Goal: Task Accomplishment & Management: Complete application form

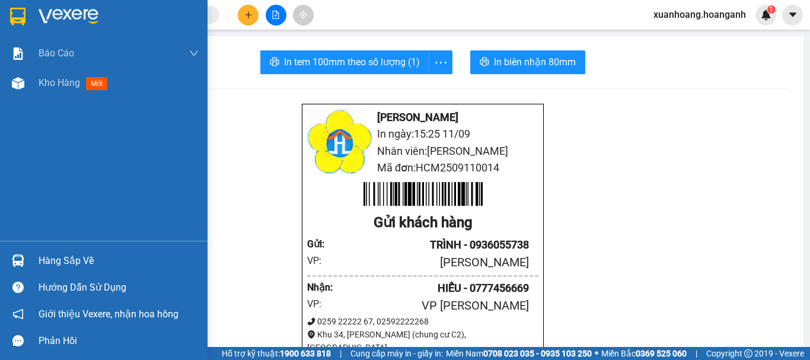
click at [14, 27] on div at bounding box center [104, 19] width 208 height 39
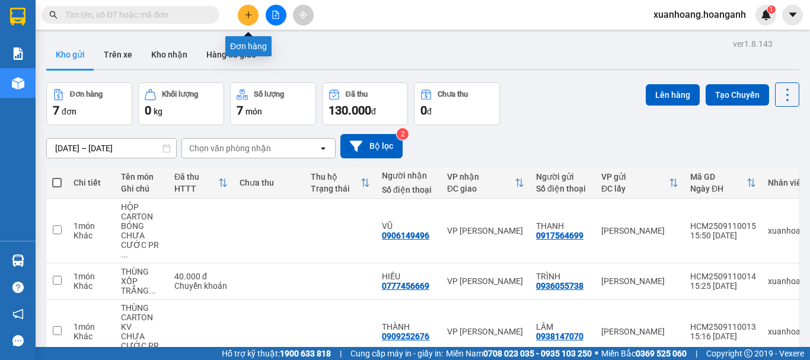
click at [244, 18] on icon "plus" at bounding box center [248, 15] width 8 height 8
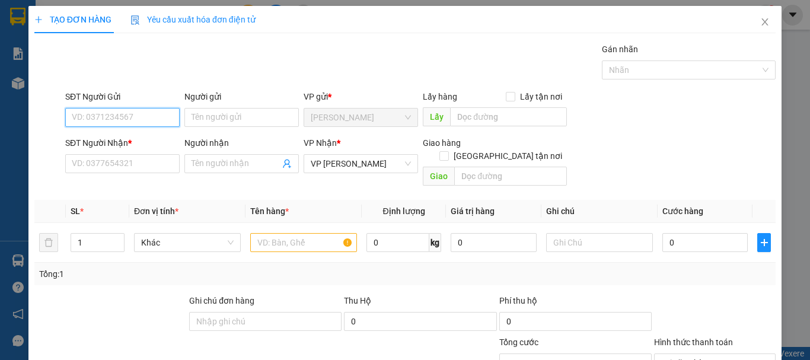
click at [131, 119] on input "SĐT Người Gửi" at bounding box center [122, 117] width 114 height 19
type input "0902592293"
click at [145, 142] on div "0902592293 - NHẤT PHONG" at bounding box center [125, 141] width 106 height 13
type input "NHẤT PHONG"
type input "30.000"
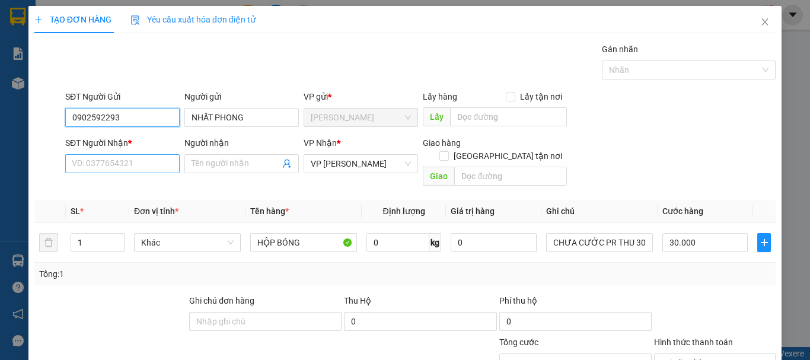
type input "0902592293"
click at [144, 168] on input "SĐT Người Nhận *" at bounding box center [122, 163] width 114 height 19
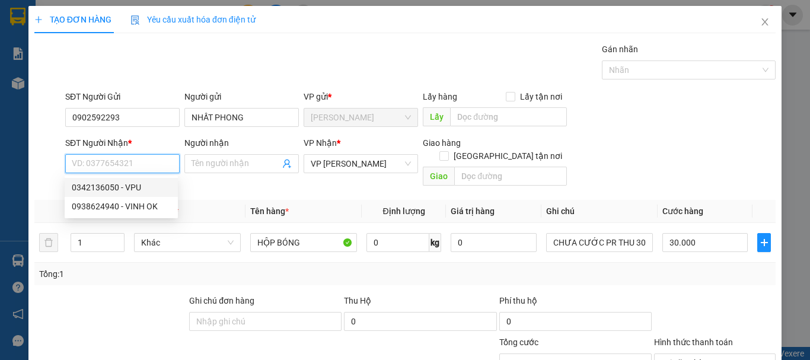
click at [145, 184] on div "0342136050 - VPU" at bounding box center [121, 187] width 99 height 13
type input "0342136050"
type input "VPU"
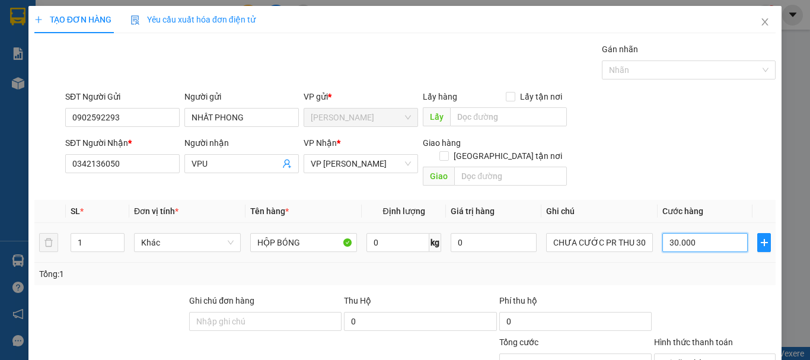
click at [699, 233] on input "30.000" at bounding box center [705, 242] width 85 height 19
type input "0"
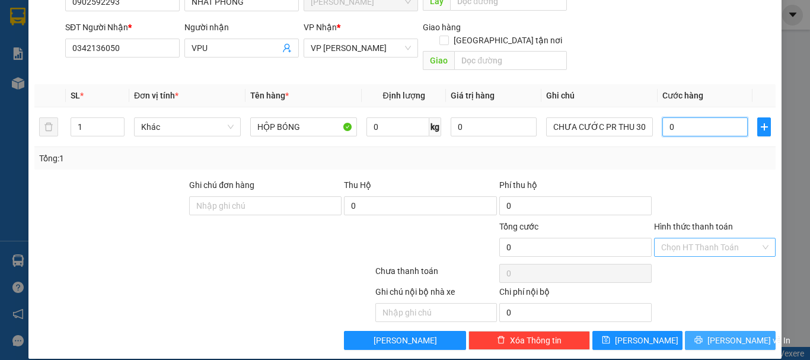
type input "0"
click at [734, 334] on span "[PERSON_NAME] và In" at bounding box center [749, 340] width 83 height 13
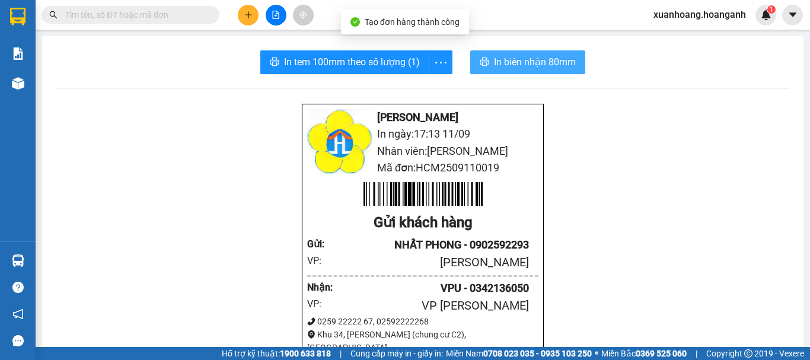
click at [534, 59] on span "In biên nhận 80mm" at bounding box center [535, 62] width 82 height 15
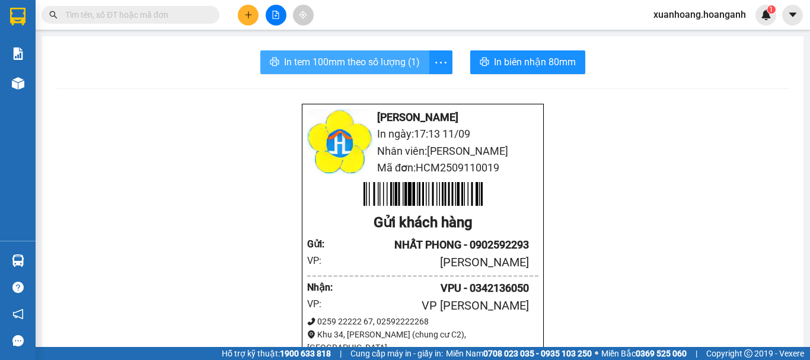
click at [387, 65] on span "In tem 100mm theo số lượng (1)" at bounding box center [352, 62] width 136 height 15
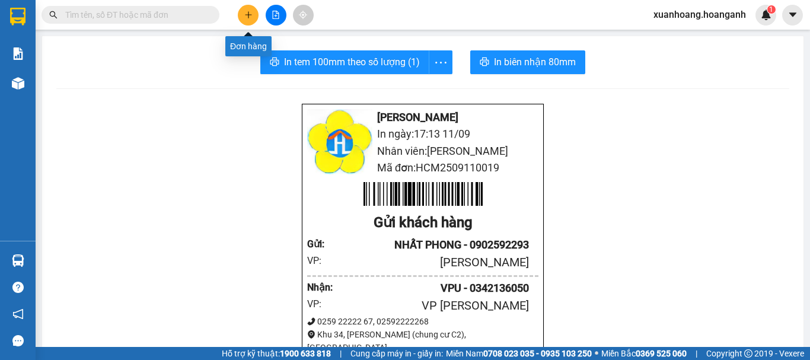
click at [243, 18] on button at bounding box center [248, 15] width 21 height 21
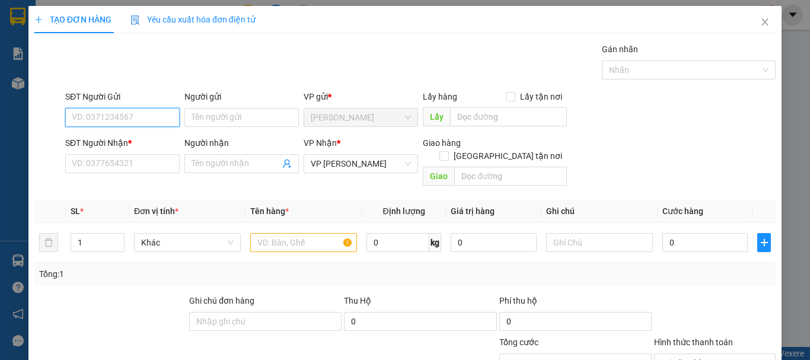
click at [156, 121] on input "SĐT Người Gửi" at bounding box center [122, 117] width 114 height 19
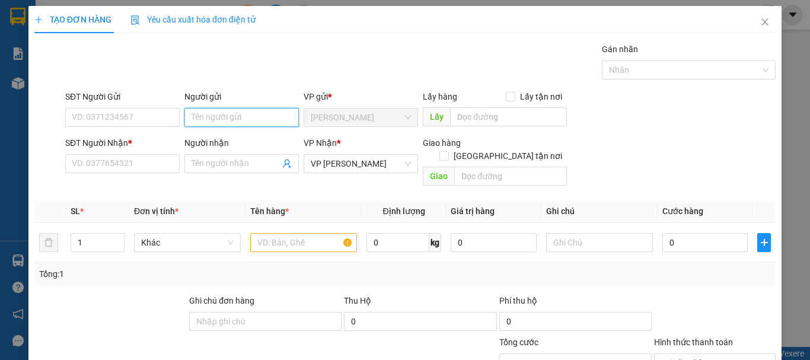
click at [253, 124] on input "Người gửi" at bounding box center [241, 117] width 114 height 19
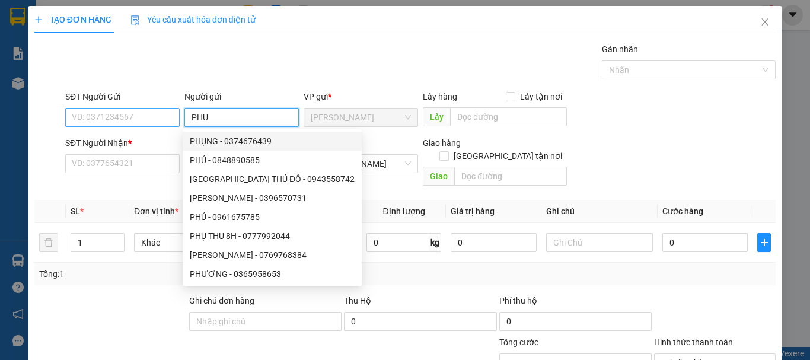
type input "PHU"
click at [101, 118] on input "SĐT Người Gửi" at bounding box center [122, 117] width 114 height 19
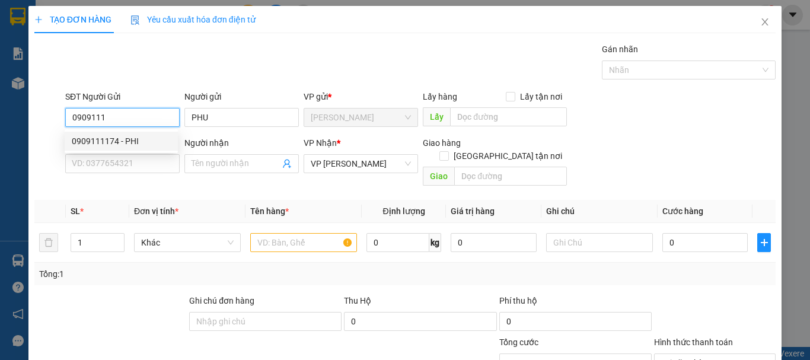
click at [112, 143] on div "0909111174 - PHI" at bounding box center [121, 141] width 99 height 13
type input "0909111174"
type input "PHI"
type input "40.000"
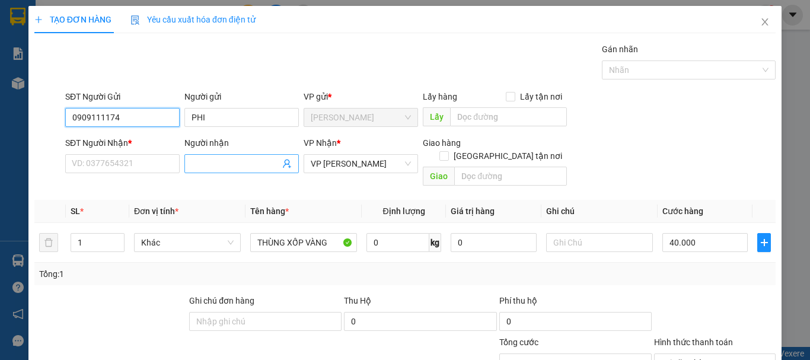
type input "0909111174"
click at [205, 160] on input "Người nhận" at bounding box center [236, 163] width 88 height 13
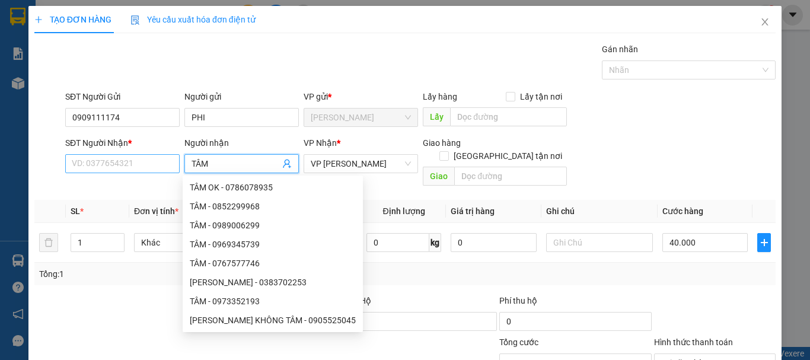
type input "TÂM"
click at [142, 164] on input "SĐT Người Nhận *" at bounding box center [122, 163] width 114 height 19
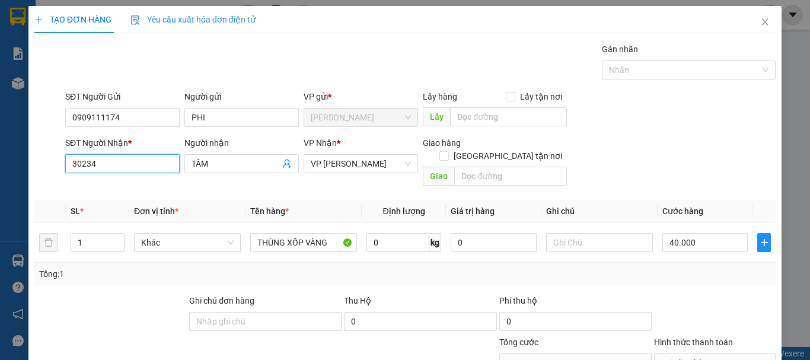
type input "302347"
drag, startPoint x: 117, startPoint y: 159, endPoint x: 14, endPoint y: 182, distance: 105.8
click at [14, 182] on div "TẠO ĐƠN HÀNG Yêu cầu xuất hóa đơn điện tử Transit Pickup Surcharge Ids Transit …" at bounding box center [405, 180] width 810 height 360
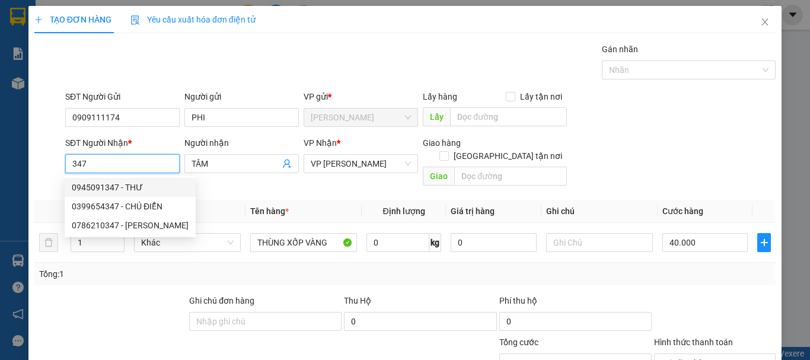
drag, startPoint x: 116, startPoint y: 162, endPoint x: 41, endPoint y: 162, distance: 75.3
click at [41, 162] on div "SĐT Người Nhận * 347 Người nhận TÂM VP Nhận * VP [PERSON_NAME] hàng Giao tận nơ…" at bounding box center [405, 163] width 744 height 55
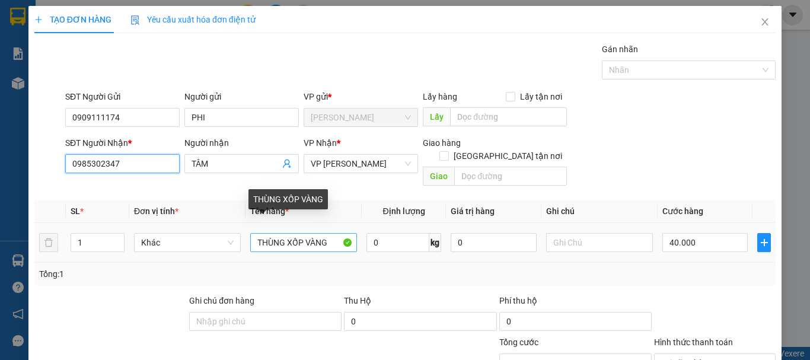
type input "0985302347"
drag, startPoint x: 338, startPoint y: 229, endPoint x: 191, endPoint y: 244, distance: 147.9
click at [191, 244] on tr "1 Khác THÙNG XỐP VÀNG 0 kg 0 40.000" at bounding box center [405, 243] width 742 height 40
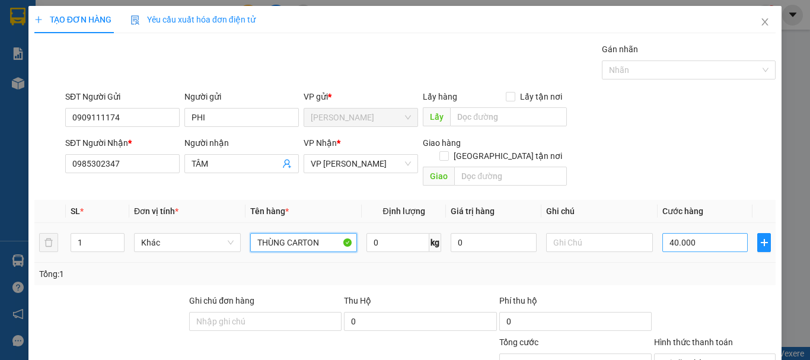
type input "THÙNG CARTON"
click at [693, 233] on input "40.000" at bounding box center [705, 242] width 85 height 19
type input "3"
type input "30"
type input "300"
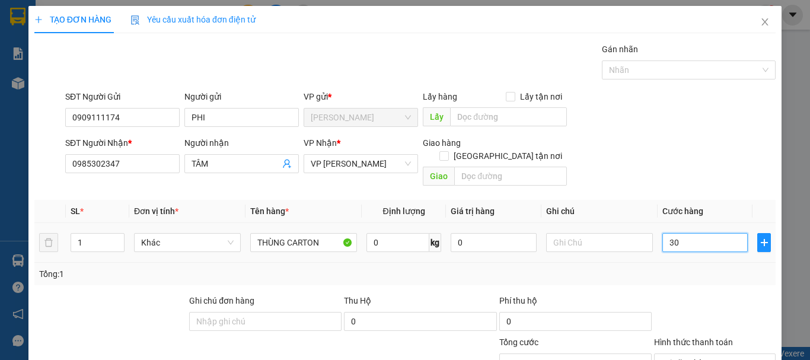
type input "300"
type input "3.000"
type input "30.000"
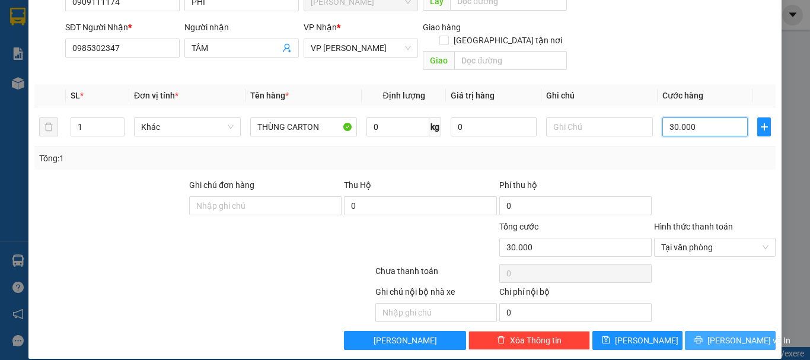
type input "30.000"
click at [703, 336] on icon "printer" at bounding box center [699, 340] width 8 height 8
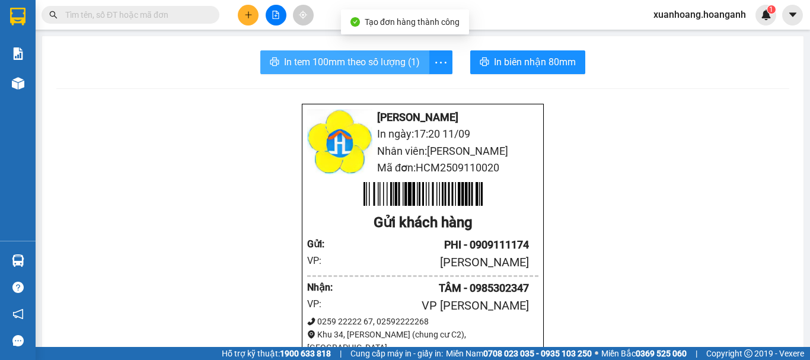
click at [378, 66] on span "In tem 100mm theo số lượng (1)" at bounding box center [352, 62] width 136 height 15
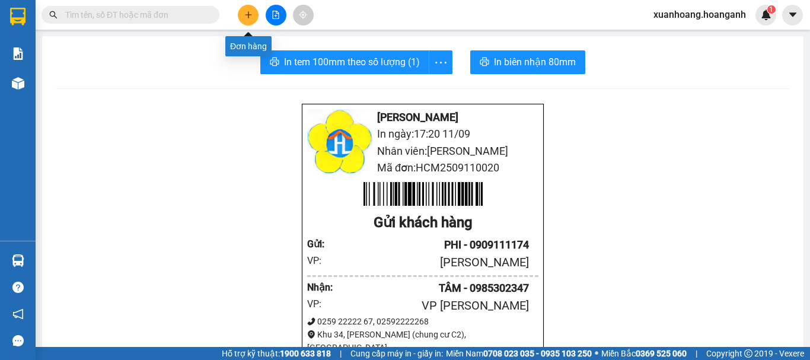
click at [246, 15] on icon "plus" at bounding box center [248, 15] width 8 height 8
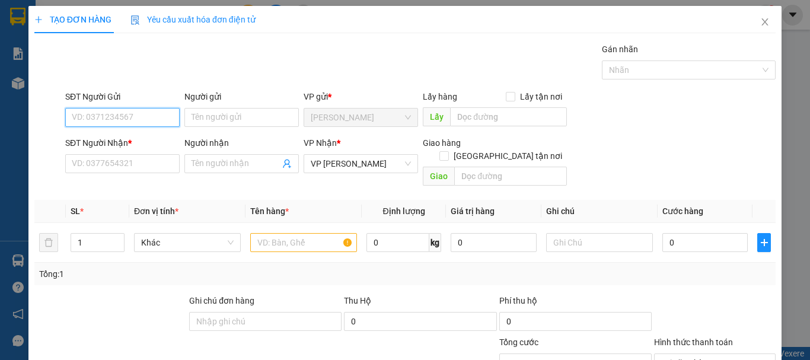
click at [135, 122] on input "SĐT Người Gửi" at bounding box center [122, 117] width 114 height 19
click at [135, 146] on div "0908160732 - NGUYÊN" at bounding box center [121, 141] width 99 height 13
type input "0908160732"
type input "NGUYÊN"
type input "150.000"
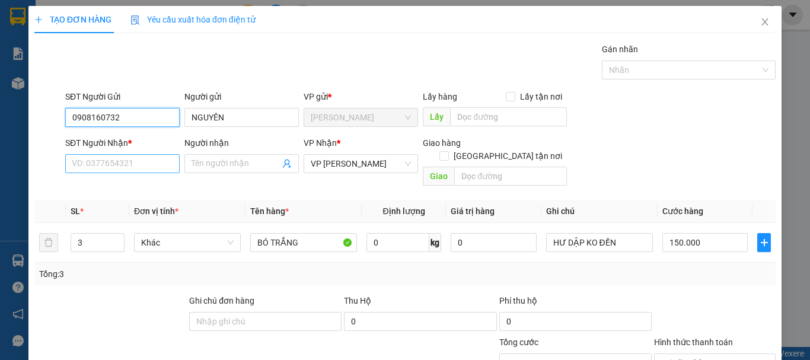
type input "0908160732"
click at [133, 158] on input "SĐT Người Nhận *" at bounding box center [122, 163] width 114 height 19
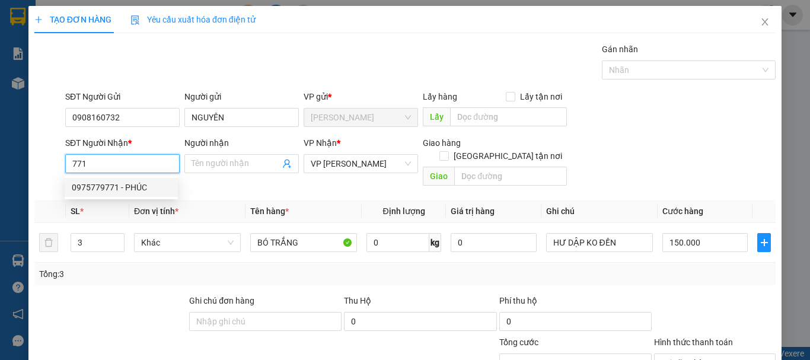
click at [133, 187] on div "0975779771 - PHÚC" at bounding box center [121, 187] width 99 height 13
type input "0975779771"
type input "PHÚC"
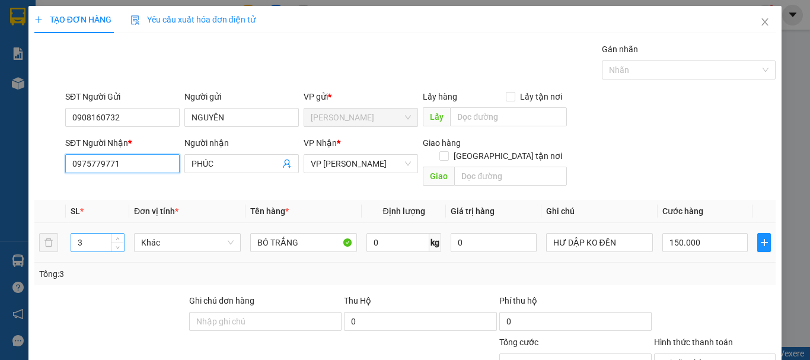
type input "0975779771"
drag, startPoint x: 88, startPoint y: 233, endPoint x: 72, endPoint y: 237, distance: 17.1
click at [72, 237] on input "3" at bounding box center [97, 243] width 53 height 18
type input "1"
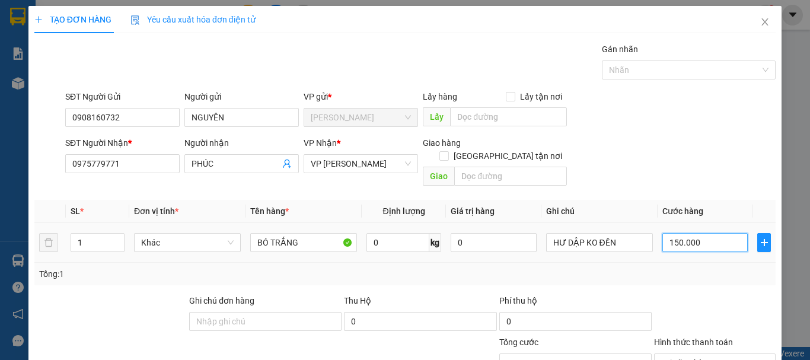
type input "0"
drag, startPoint x: 666, startPoint y: 230, endPoint x: 660, endPoint y: 231, distance: 6.0
click at [663, 233] on input "0" at bounding box center [705, 242] width 85 height 19
type input "5"
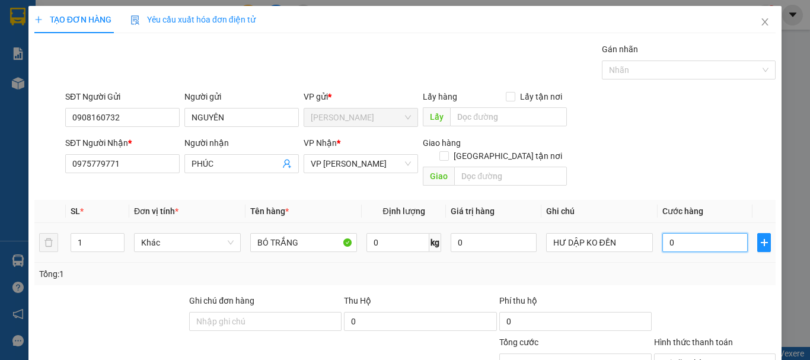
type input "5"
type input "50"
type input "500"
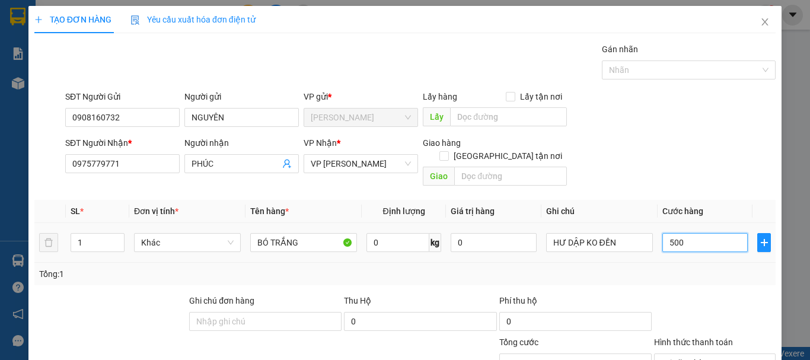
type input "5.000"
type input "50.000"
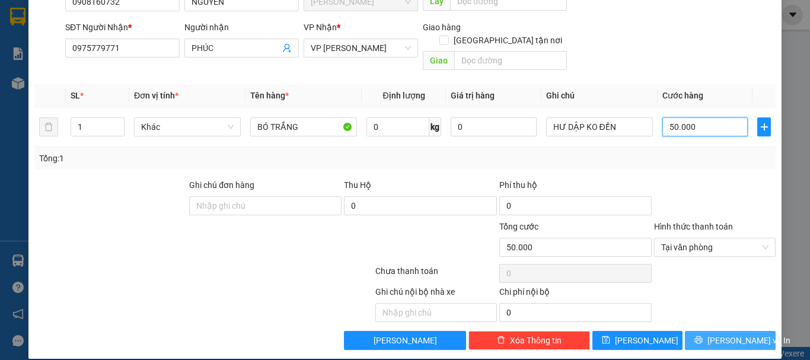
type input "50.000"
click at [744, 334] on span "[PERSON_NAME] và In" at bounding box center [749, 340] width 83 height 13
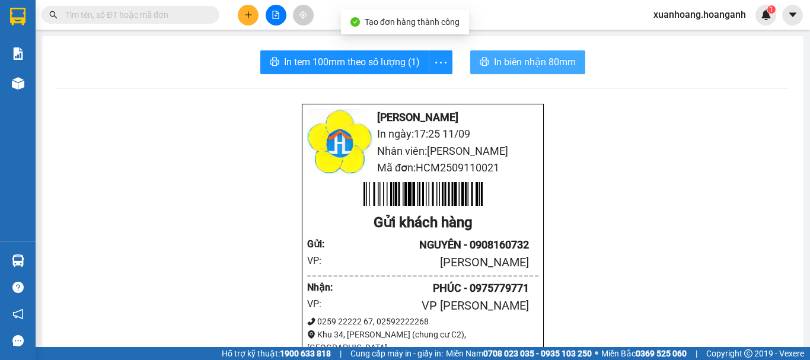
click at [548, 63] on span "In biên nhận 80mm" at bounding box center [535, 62] width 82 height 15
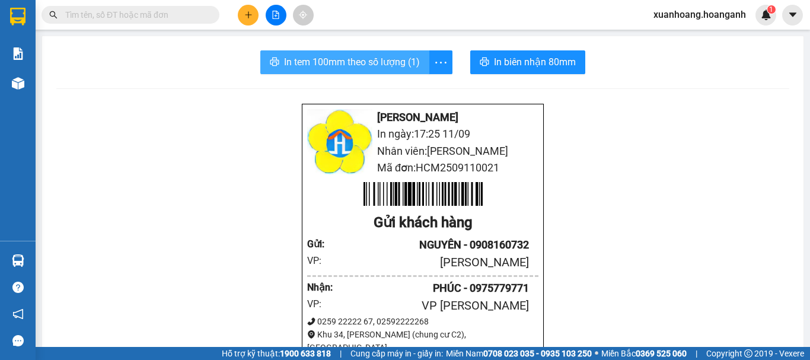
click at [370, 61] on span "In tem 100mm theo số lượng (1)" at bounding box center [352, 62] width 136 height 15
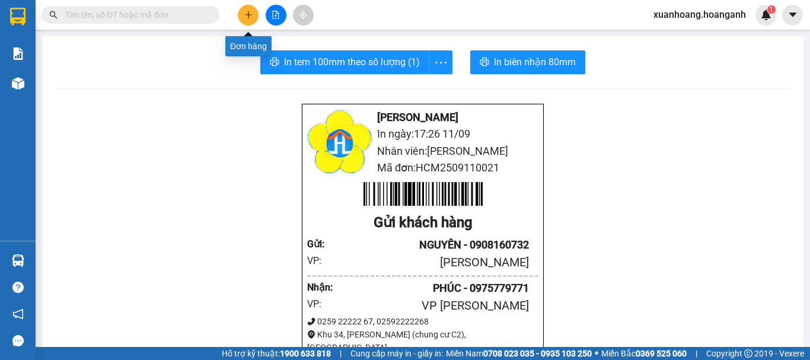
click at [253, 19] on button at bounding box center [248, 15] width 21 height 21
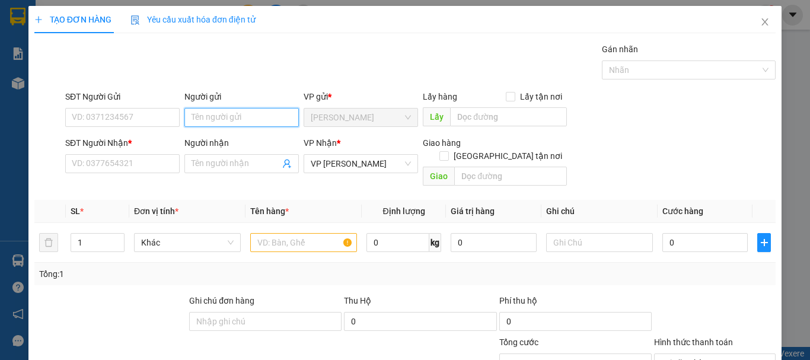
click at [226, 120] on input "Người gửi" at bounding box center [241, 117] width 114 height 19
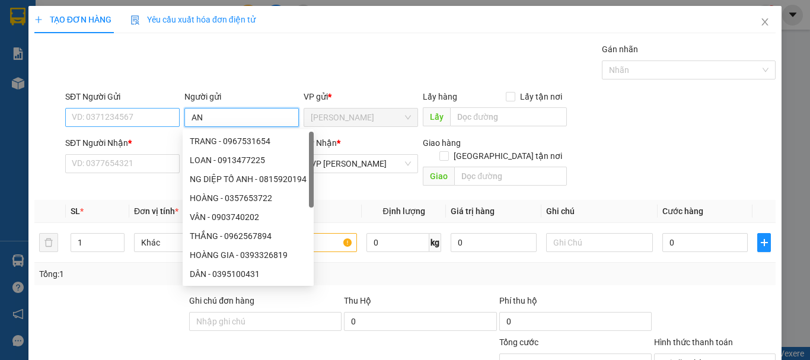
type input "AN"
click at [147, 109] on input "SĐT Người Gửi" at bounding box center [122, 117] width 114 height 19
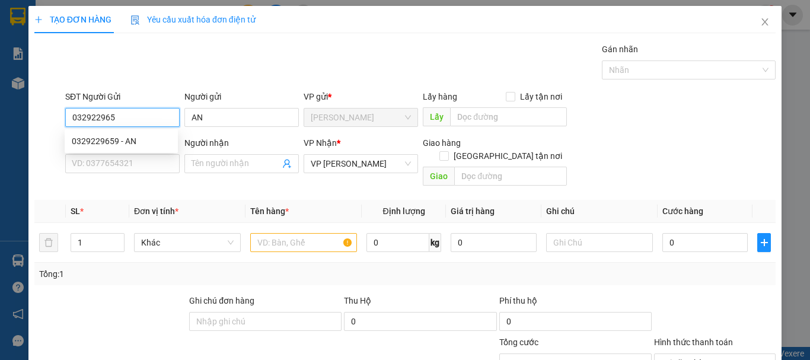
type input "0329229659"
click at [142, 142] on div "0329229659 - AN" at bounding box center [121, 141] width 99 height 13
type input "40.000"
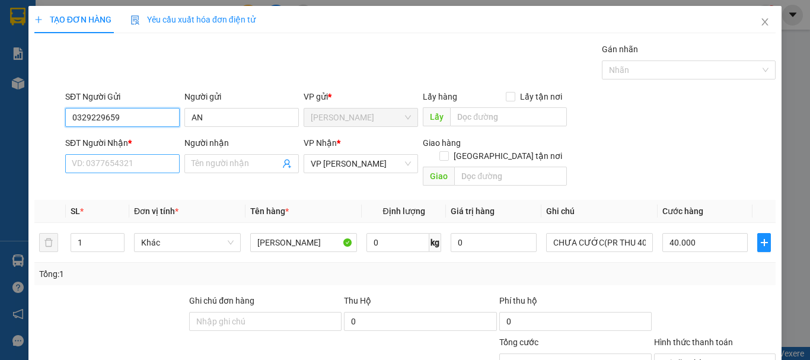
type input "0329229659"
click at [139, 161] on input "SĐT Người Nhận *" at bounding box center [122, 163] width 114 height 19
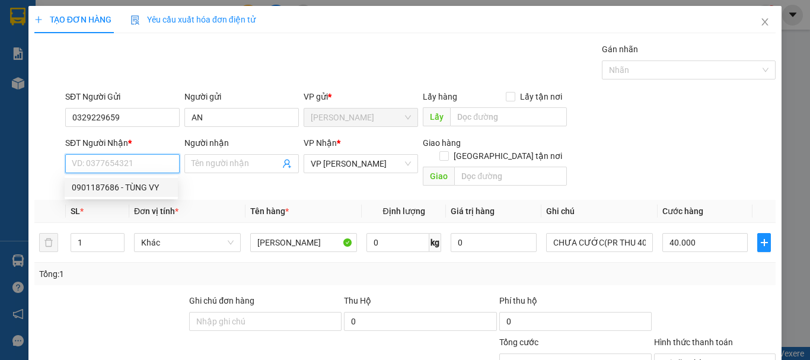
click at [161, 187] on div "0901187686 - TÙNG VY" at bounding box center [121, 187] width 99 height 13
type input "0901187686"
type input "TÙNG VY"
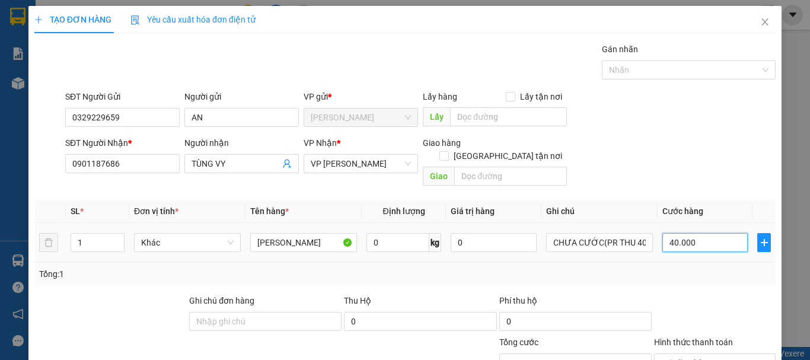
click at [711, 233] on input "40.000" at bounding box center [705, 242] width 85 height 19
type input "0"
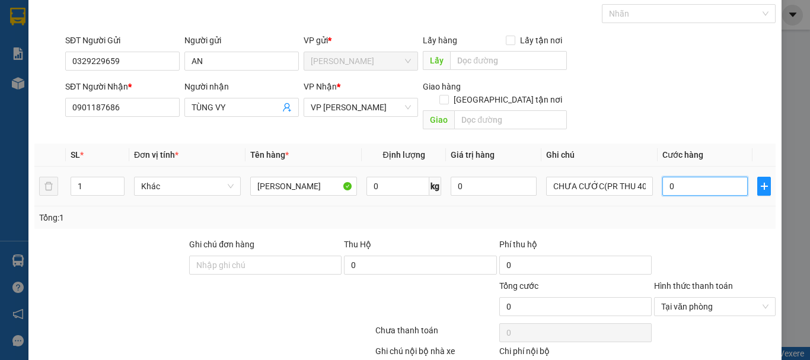
scroll to position [116, 0]
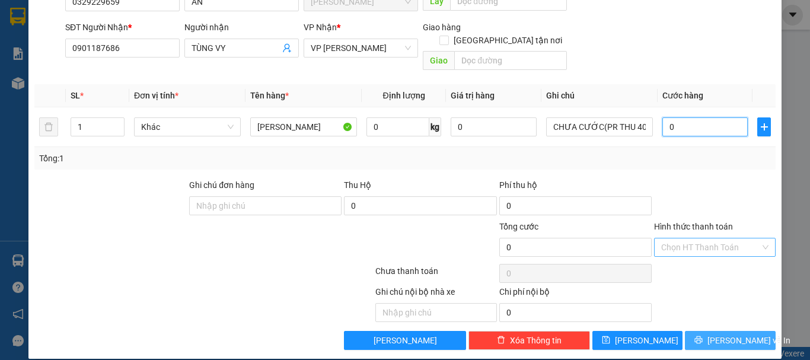
type input "0"
click at [735, 335] on button "[PERSON_NAME] và In" at bounding box center [730, 340] width 91 height 19
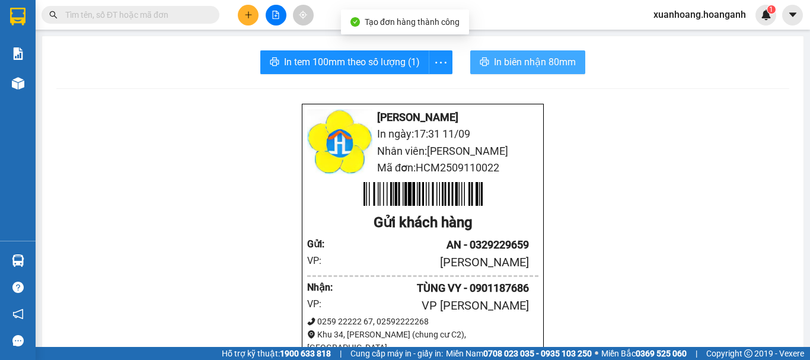
click at [545, 59] on span "In biên nhận 80mm" at bounding box center [535, 62] width 82 height 15
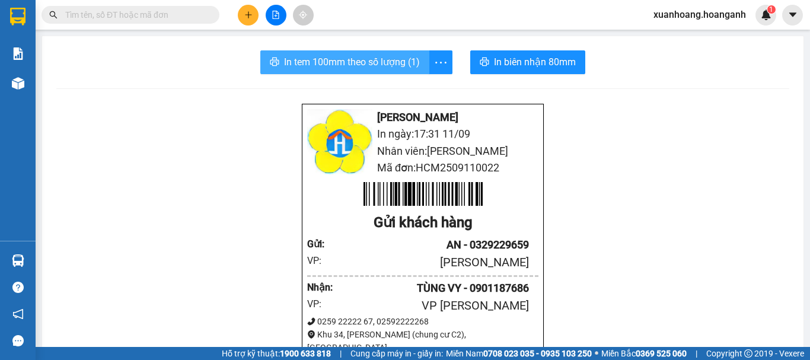
click at [373, 63] on span "In tem 100mm theo số lượng (1)" at bounding box center [352, 62] width 136 height 15
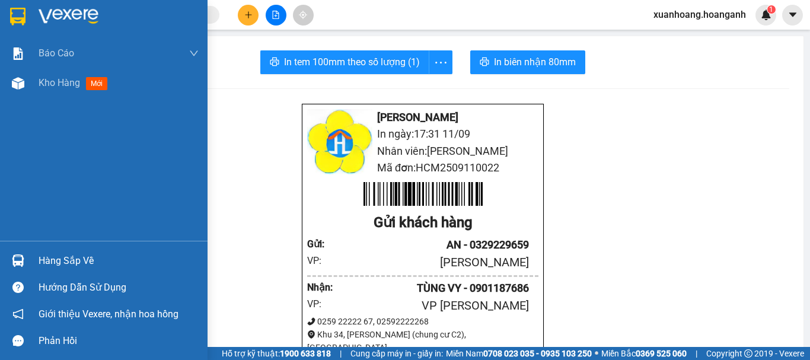
click at [17, 15] on img at bounding box center [17, 17] width 15 height 18
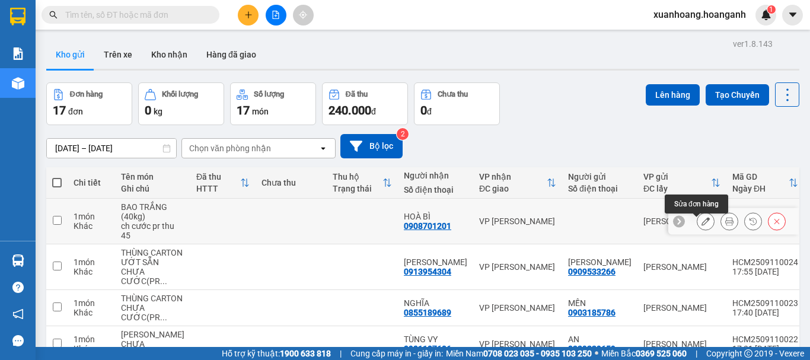
click at [702, 227] on button at bounding box center [706, 221] width 17 height 21
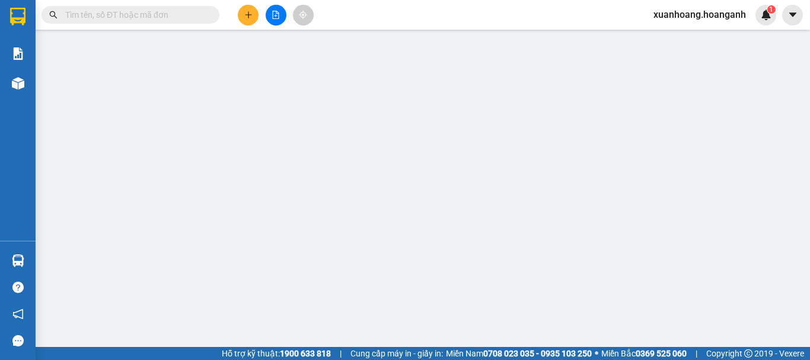
type input "0908701201"
type input "HOÀ BÌ"
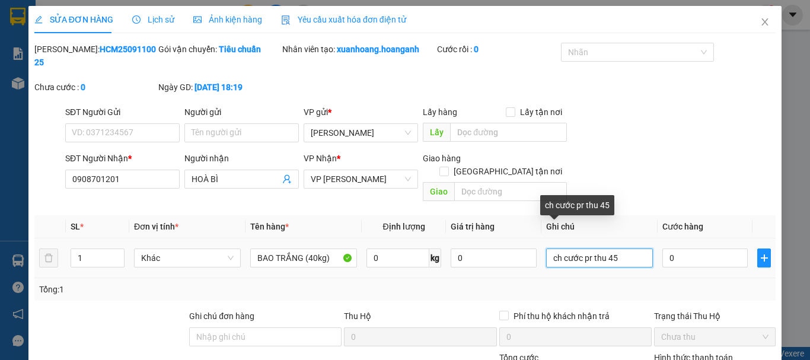
click at [576, 249] on input "ch cước pr thu 45" at bounding box center [599, 258] width 107 height 19
drag, startPoint x: 602, startPoint y: 236, endPoint x: 517, endPoint y: 243, distance: 84.5
click at [517, 243] on tr "1 Khác BAO TRẮNG (40kg) 0 kg 0 ch cước pr thu 45 0" at bounding box center [405, 258] width 742 height 40
click at [638, 249] on input "CHƯA CƯỚC PR THU 45" at bounding box center [599, 258] width 107 height 19
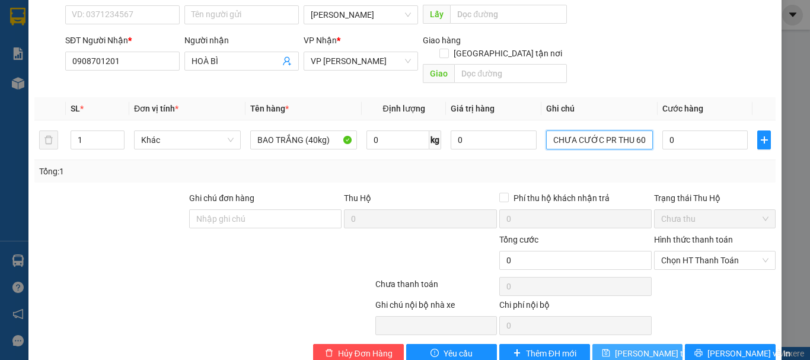
type input "CHƯA CƯỚC PR THU 60"
click at [645, 347] on span "[PERSON_NAME] thay đổi" at bounding box center [662, 353] width 95 height 13
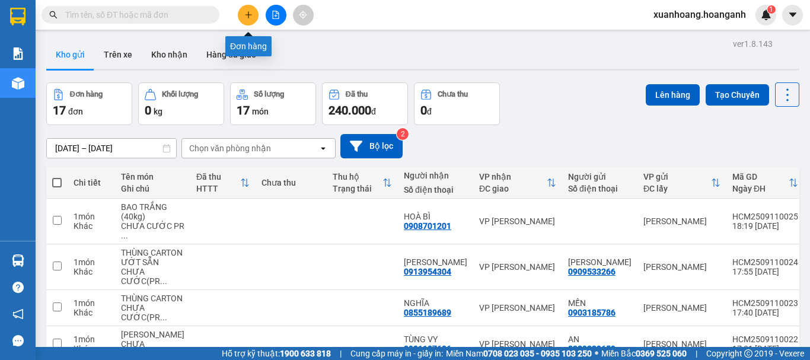
click at [245, 18] on icon "plus" at bounding box center [248, 15] width 8 height 8
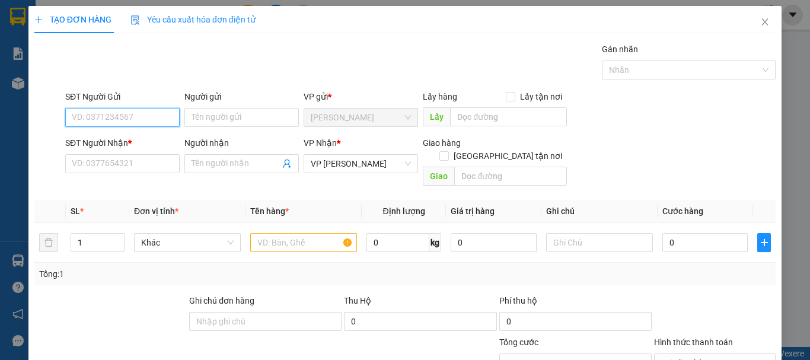
click at [157, 123] on input "SĐT Người Gửi" at bounding box center [122, 117] width 114 height 19
type input "0"
click at [147, 139] on div "0989545524 - ĐỒNG TIẾN" at bounding box center [121, 141] width 99 height 13
type input "0989545524"
type input "ĐỒNG TIẾN"
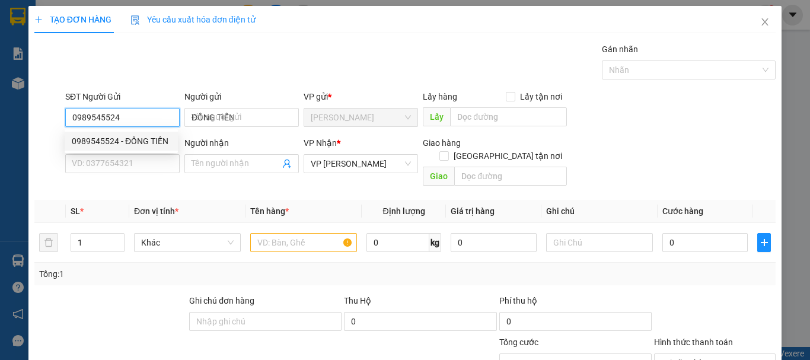
type input "40.000"
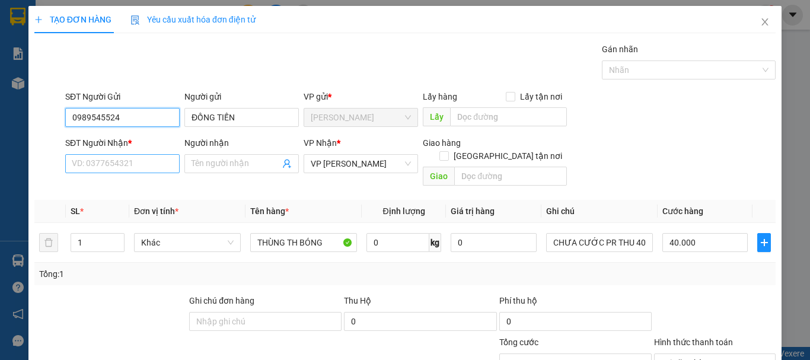
type input "0989545524"
click at [142, 161] on input "SĐT Người Nhận *" at bounding box center [122, 163] width 114 height 19
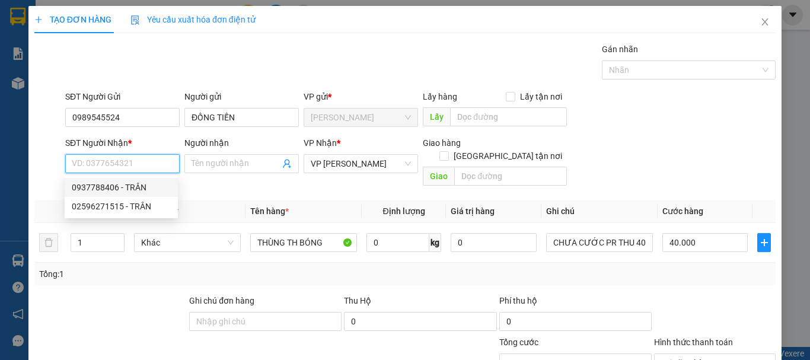
click at [134, 187] on div "0937788406 - TRÂN" at bounding box center [121, 187] width 99 height 13
type input "0937788406"
type input "TRÂN"
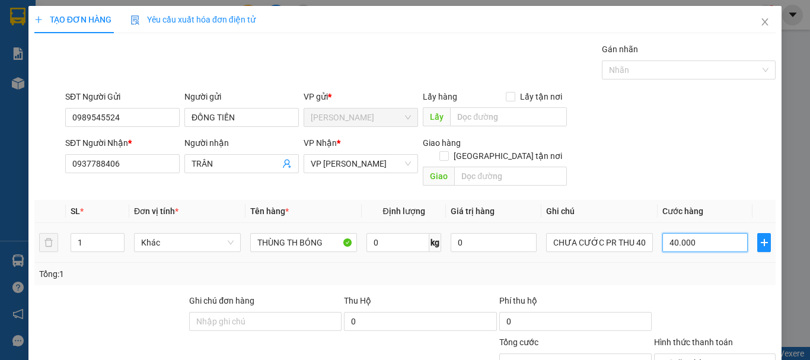
click at [722, 233] on input "40.000" at bounding box center [705, 242] width 85 height 19
type input "0"
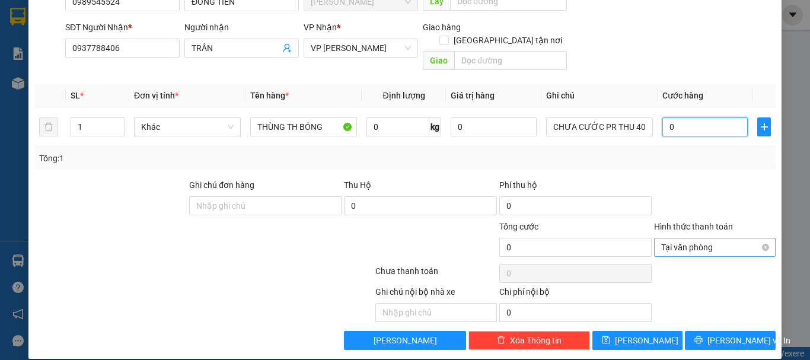
click at [753, 238] on span "Tại văn phòng" at bounding box center [714, 247] width 107 height 18
type input "0"
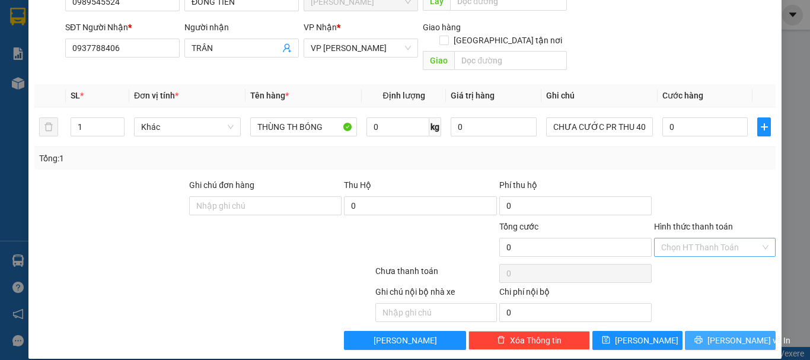
click at [740, 334] on button "[PERSON_NAME] và In" at bounding box center [730, 340] width 91 height 19
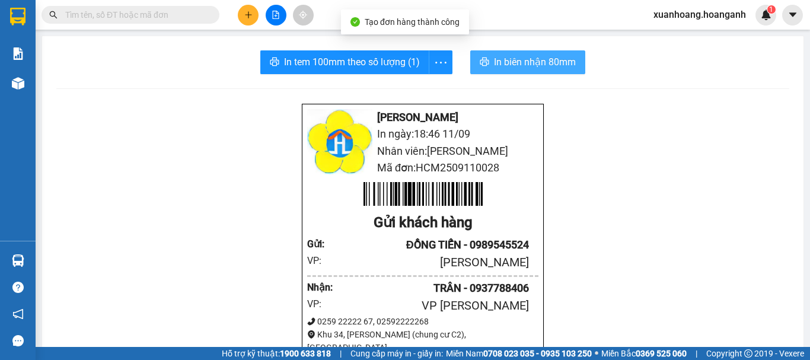
click at [548, 68] on span "In biên nhận 80mm" at bounding box center [535, 62] width 82 height 15
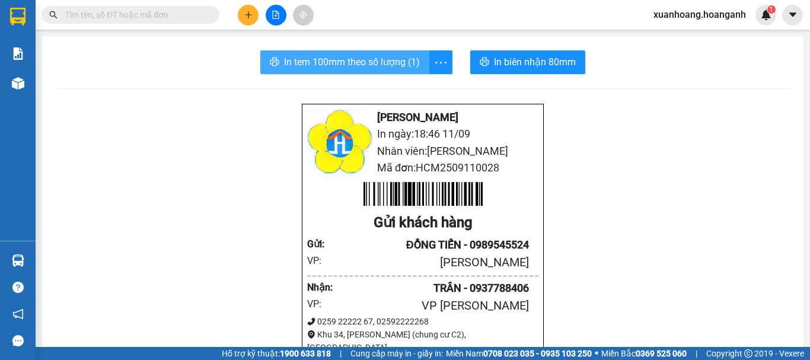
click at [355, 58] on span "In tem 100mm theo số lượng (1)" at bounding box center [352, 62] width 136 height 15
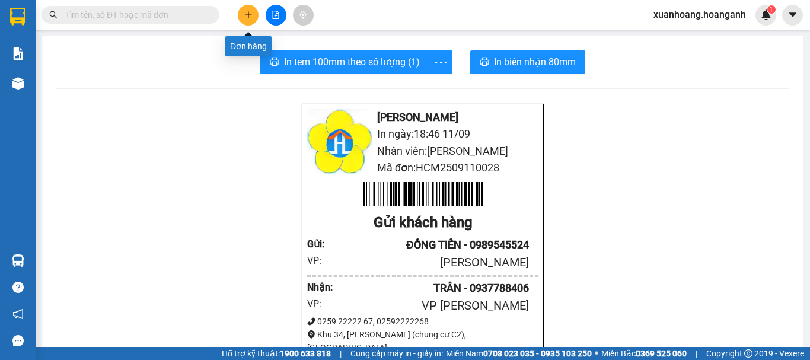
click at [252, 17] on icon "plus" at bounding box center [248, 15] width 8 height 8
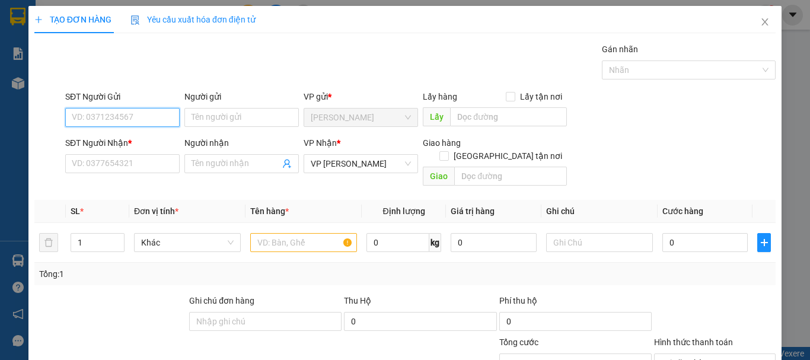
click at [128, 115] on input "SĐT Người Gửi" at bounding box center [122, 117] width 114 height 19
click at [138, 139] on div "0902569783 - CTY [PERSON_NAME]" at bounding box center [138, 141] width 133 height 13
type input "0902569783"
type input "CTY [PERSON_NAME]"
type input "50.000"
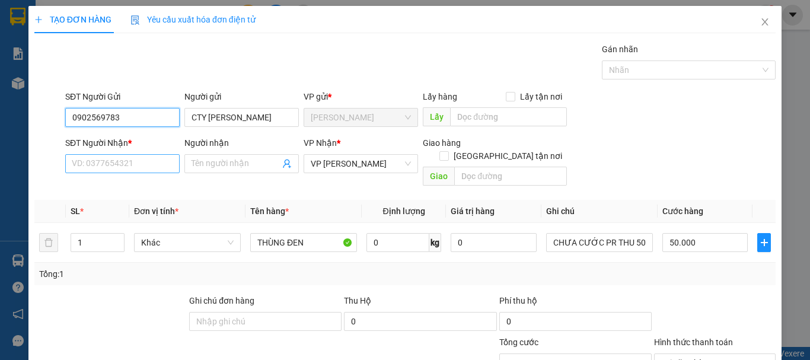
type input "0902569783"
click at [151, 167] on input "SĐT Người Nhận *" at bounding box center [122, 163] width 114 height 19
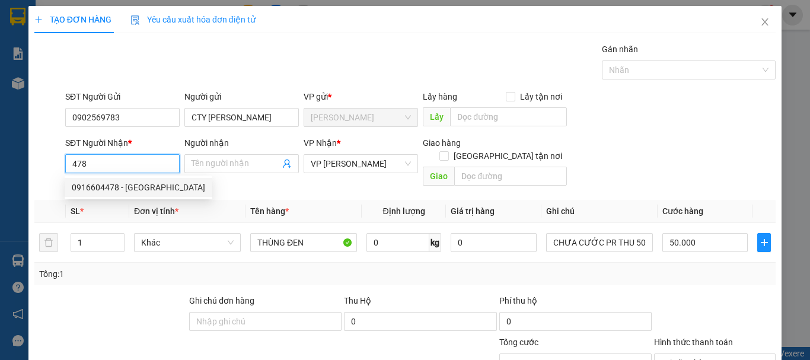
click at [155, 189] on div "0916604478 - [GEOGRAPHIC_DATA]" at bounding box center [138, 187] width 133 height 13
type input "0916604478"
type input "QUANG PHÚ"
type input "GIAO 14/7=20K"
type input "0"
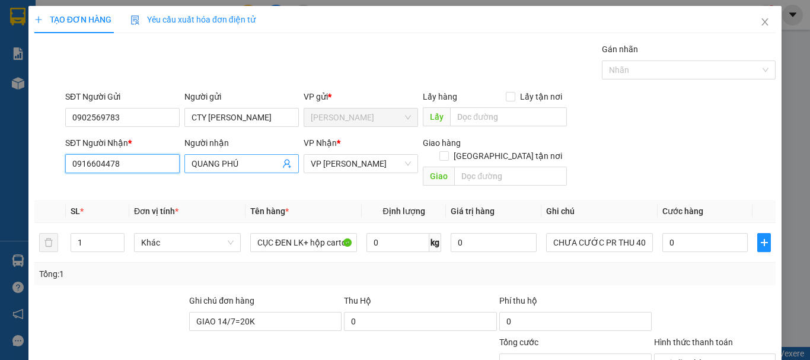
type input "0916604478"
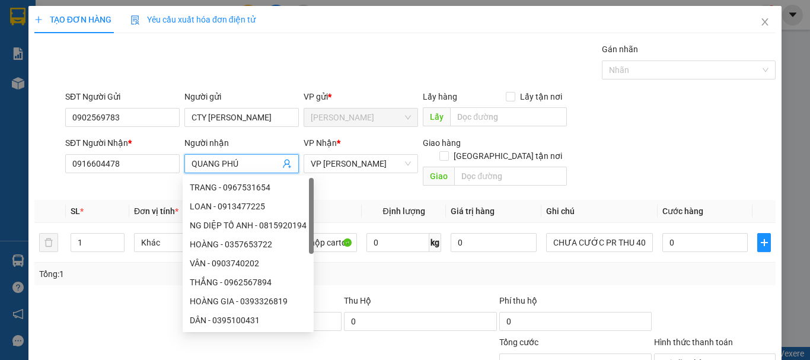
drag, startPoint x: 250, startPoint y: 160, endPoint x: 181, endPoint y: 161, distance: 69.4
click at [182, 161] on div "Người nhận [PERSON_NAME]" at bounding box center [241, 163] width 119 height 55
type input "CƯỜNG"
click at [76, 294] on div at bounding box center [110, 315] width 155 height 42
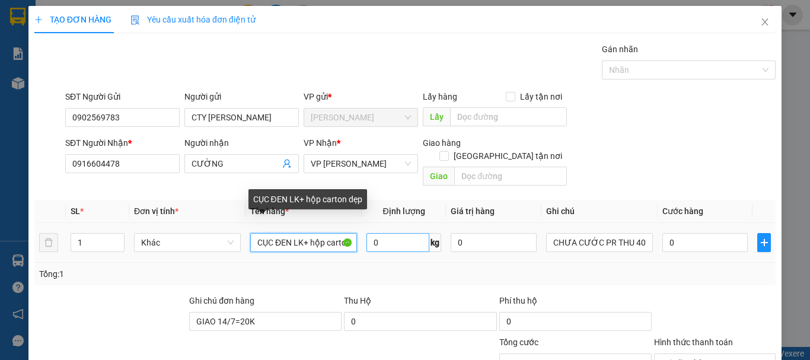
scroll to position [0, 21]
drag, startPoint x: 301, startPoint y: 230, endPoint x: 380, endPoint y: 230, distance: 78.9
click at [380, 230] on tr "1 Khác CỤC ĐEN LK+ hộp carton dẹp 0 kg 0 CHƯA CƯỚC PR THU 40 0" at bounding box center [405, 243] width 742 height 40
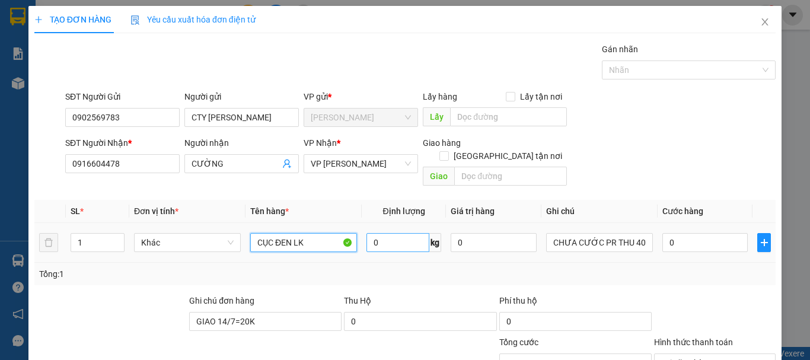
scroll to position [0, 0]
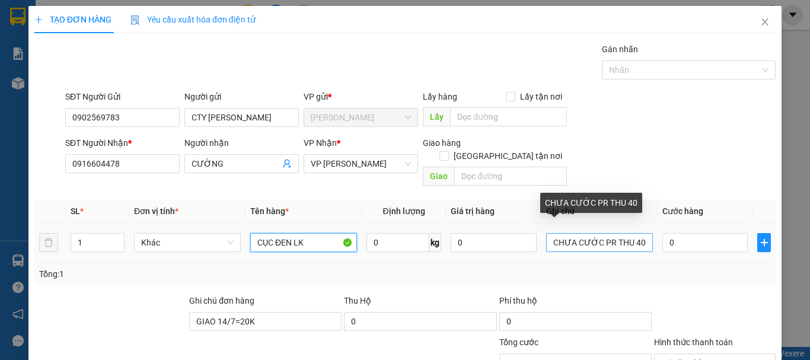
type input "CỤC ĐEN LK"
click at [640, 233] on input "CHƯA CƯỚC PR THU 40" at bounding box center [599, 242] width 107 height 19
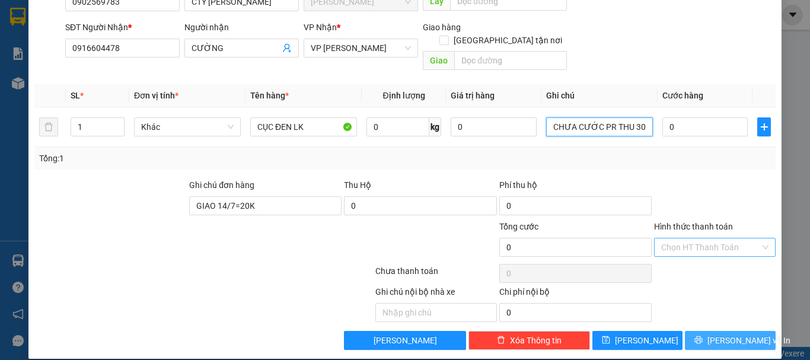
type input "CHƯA CƯỚC PR THU 30"
click at [746, 334] on span "[PERSON_NAME] và In" at bounding box center [749, 340] width 83 height 13
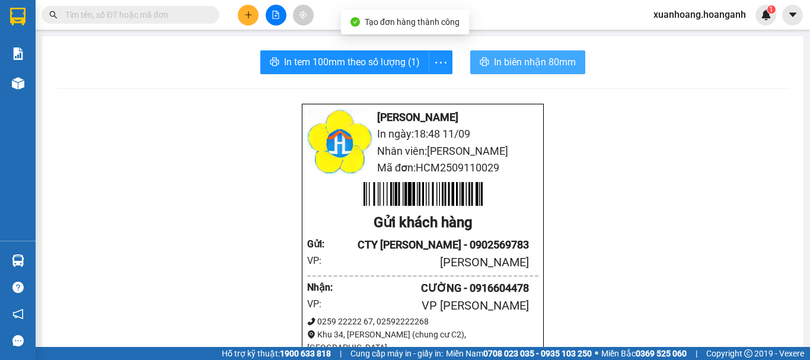
click at [535, 58] on span "In biên nhận 80mm" at bounding box center [535, 62] width 82 height 15
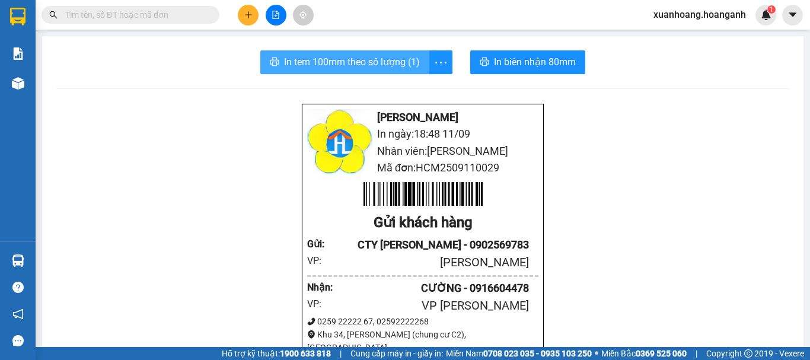
click at [402, 63] on span "In tem 100mm theo số lượng (1)" at bounding box center [352, 62] width 136 height 15
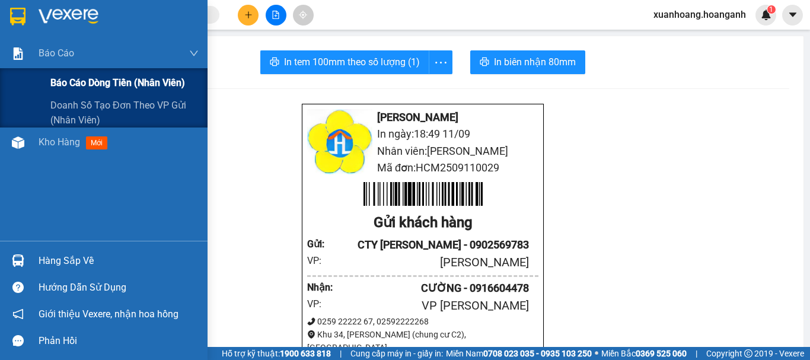
click at [65, 85] on span "Báo cáo dòng tiền (nhân viên)" at bounding box center [117, 82] width 135 height 15
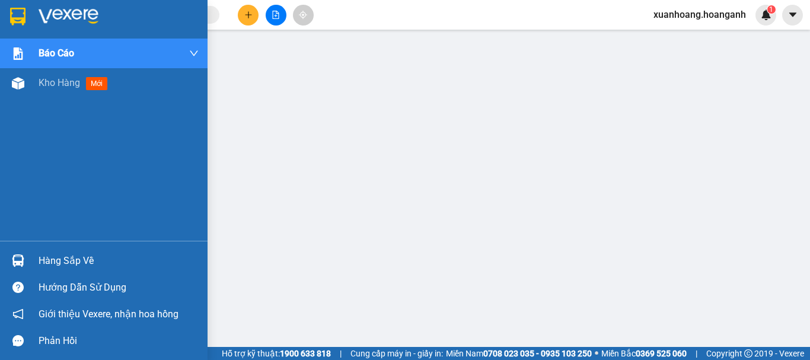
click at [14, 15] on img at bounding box center [17, 17] width 15 height 18
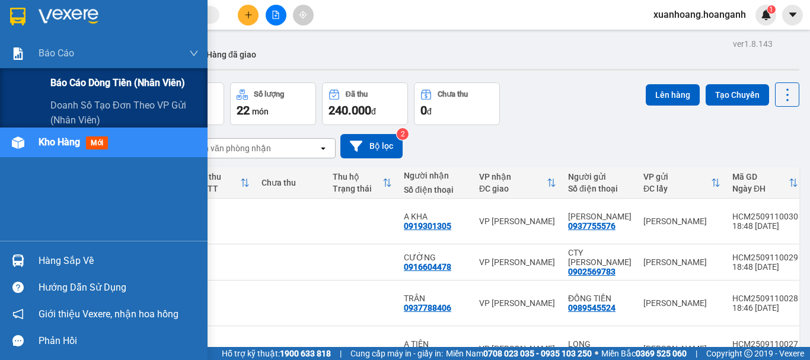
click at [61, 87] on span "Báo cáo dòng tiền (nhân viên)" at bounding box center [117, 82] width 135 height 15
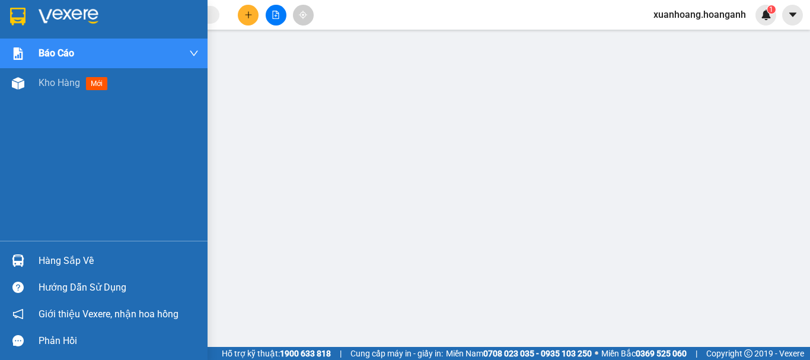
click at [25, 14] on img at bounding box center [17, 17] width 15 height 18
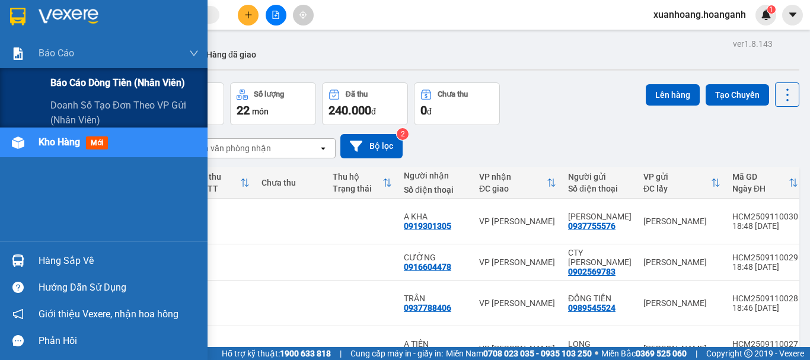
click at [47, 81] on div "Báo cáo dòng tiền (nhân viên)" at bounding box center [104, 83] width 208 height 30
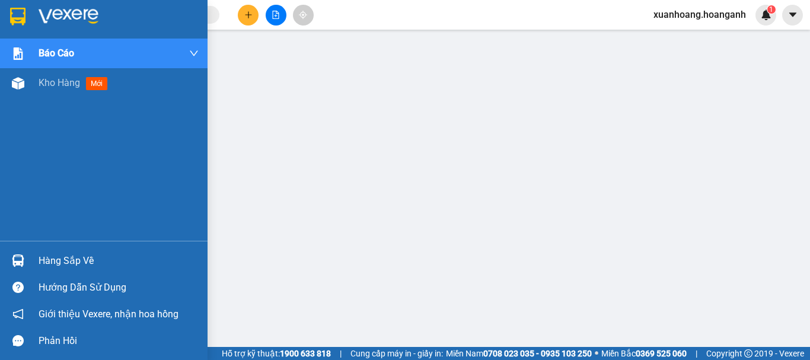
click at [23, 22] on img at bounding box center [17, 17] width 15 height 18
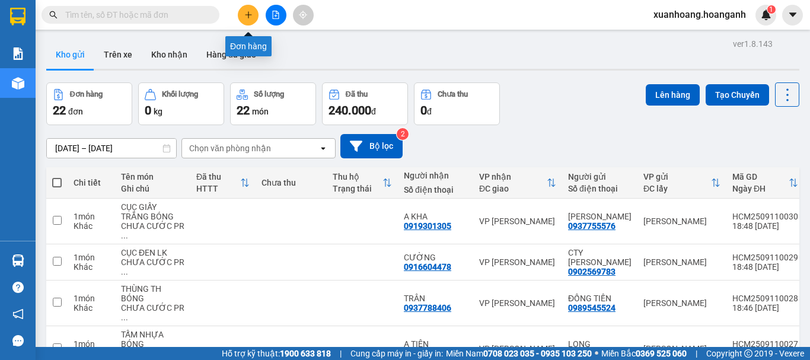
click at [250, 18] on icon "plus" at bounding box center [248, 15] width 8 height 8
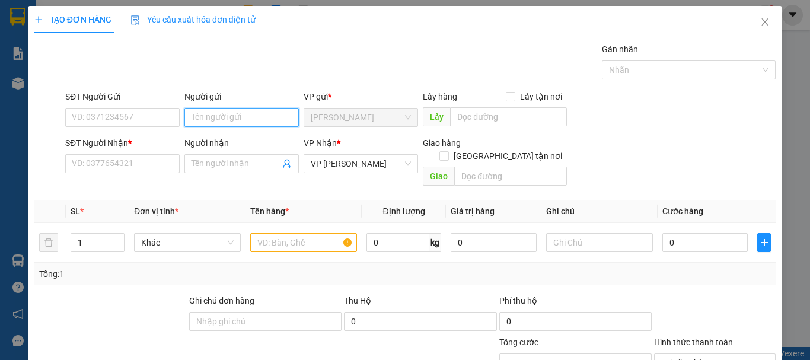
click at [217, 113] on input "Người gửi" at bounding box center [241, 117] width 114 height 19
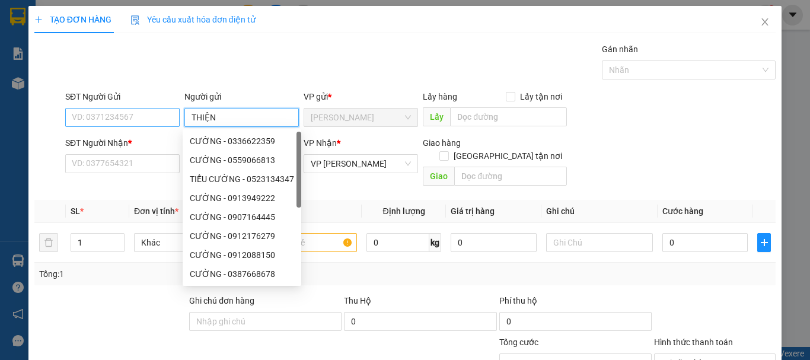
type input "THIỆN"
click at [162, 111] on input "SĐT Người Gửi" at bounding box center [122, 117] width 114 height 19
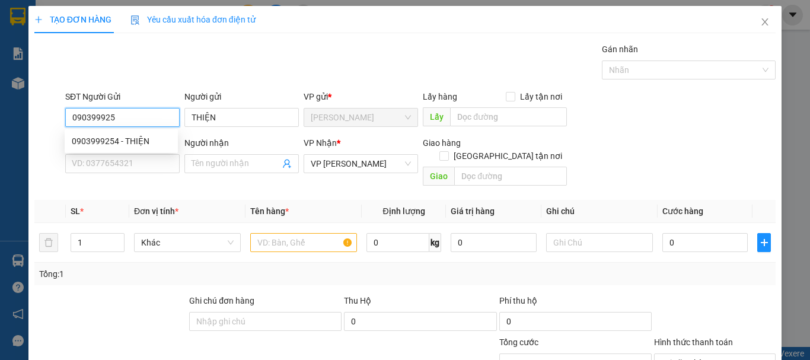
type input "0903999254"
click at [120, 139] on div "0903999254 - THIỆN" at bounding box center [121, 141] width 99 height 13
type input "40.000"
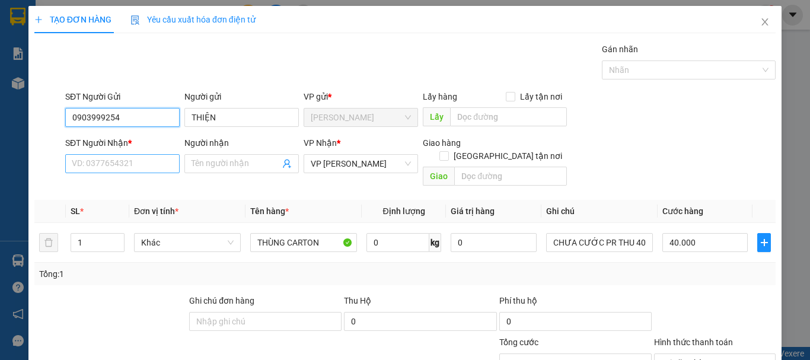
type input "0903999254"
click at [139, 172] on input "SĐT Người Nhận *" at bounding box center [122, 163] width 114 height 19
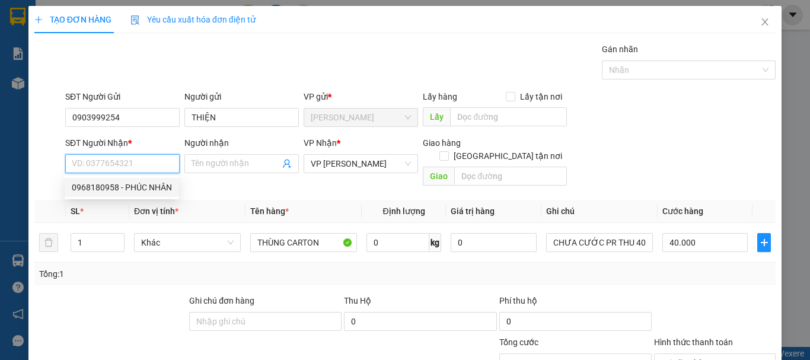
click at [135, 189] on div "0968180958 - PHÚC NHÂN" at bounding box center [122, 187] width 100 height 13
type input "0968180958"
type input "PHÚC NHÂN"
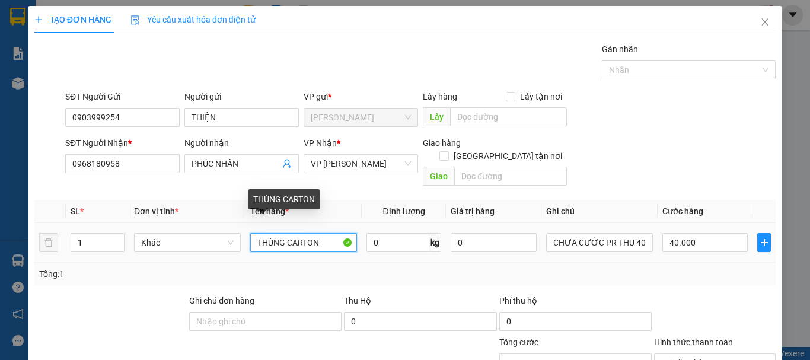
drag, startPoint x: 325, startPoint y: 233, endPoint x: 146, endPoint y: 250, distance: 179.9
click at [146, 250] on div "SL * Đơn vị tính * Tên hàng * Định lượng Giá trị hàng Ghi chú Cước hàng 1 Khác …" at bounding box center [405, 242] width 742 height 85
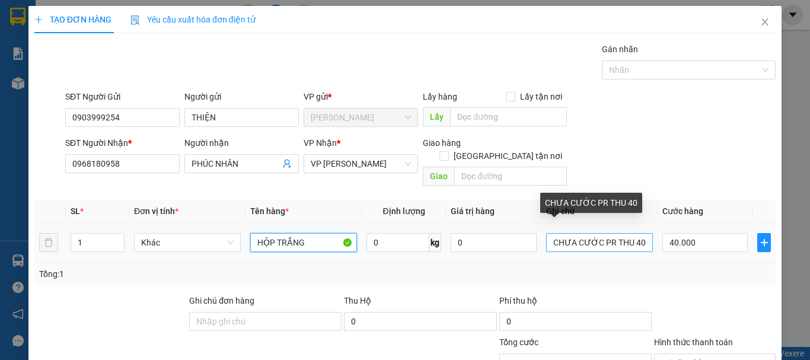
type input "HỘP TRẮNG"
click at [635, 235] on input "CHƯA CƯỚC PR THU 40" at bounding box center [599, 242] width 107 height 19
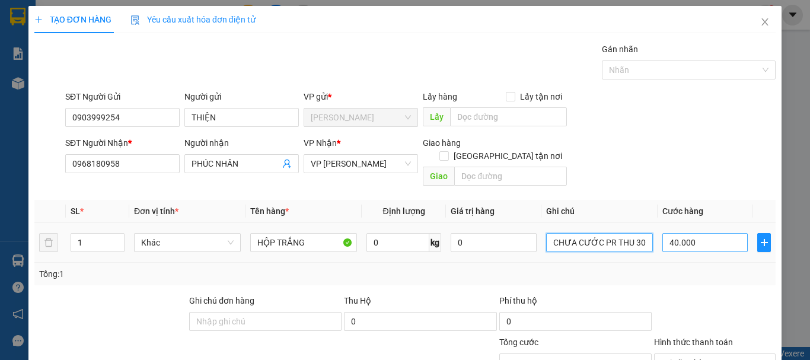
type input "CHƯA CƯỚC PR THU 30"
click at [704, 235] on input "40.000" at bounding box center [705, 242] width 85 height 19
type input "0"
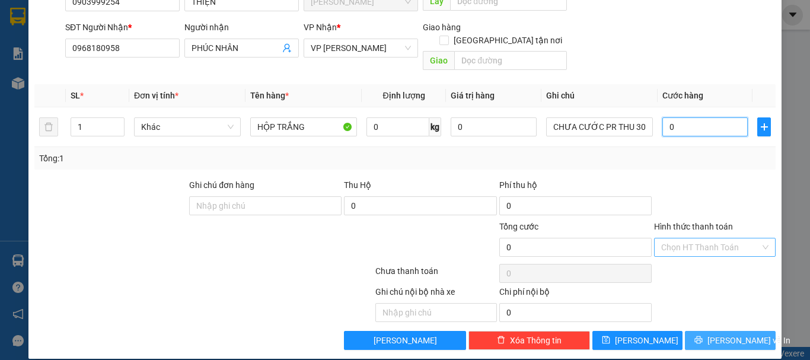
type input "0"
click at [754, 331] on button "[PERSON_NAME] và In" at bounding box center [730, 340] width 91 height 19
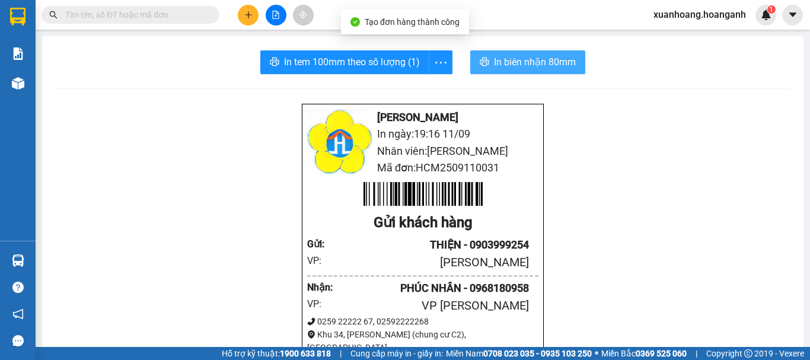
click at [561, 66] on span "In biên nhận 80mm" at bounding box center [535, 62] width 82 height 15
click at [560, 61] on span "In biên nhận 80mm" at bounding box center [535, 62] width 82 height 15
click at [520, 66] on span "In biên nhận 80mm" at bounding box center [535, 62] width 82 height 15
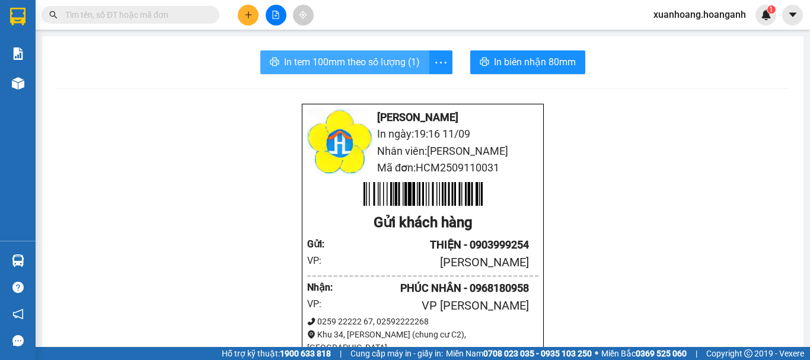
click at [386, 63] on span "In tem 100mm theo số lượng (1)" at bounding box center [352, 62] width 136 height 15
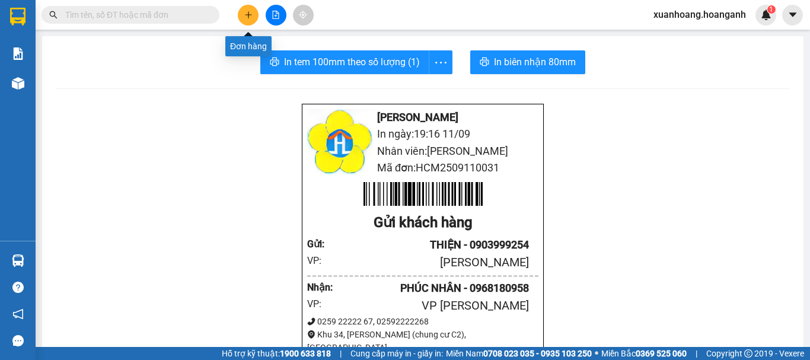
click at [246, 17] on icon "plus" at bounding box center [248, 15] width 8 height 8
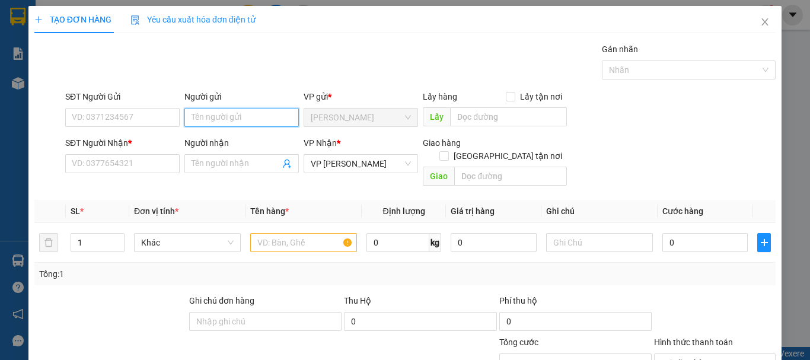
click at [244, 125] on input "Người gửi" at bounding box center [241, 117] width 114 height 19
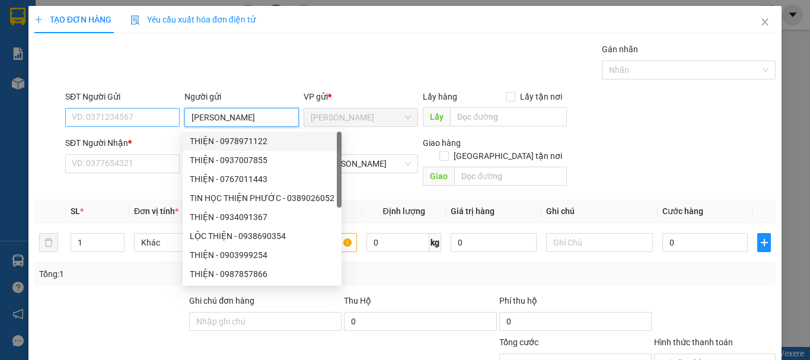
type input "[PERSON_NAME]"
click at [154, 121] on input "SĐT Người Gửi" at bounding box center [122, 117] width 114 height 19
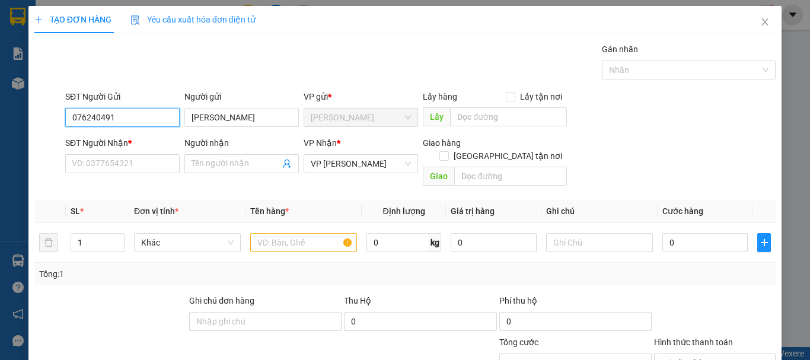
type input "0762404911"
click at [152, 143] on div "0762404911 - [PERSON_NAME]" at bounding box center [130, 141] width 117 height 13
type input "50.000"
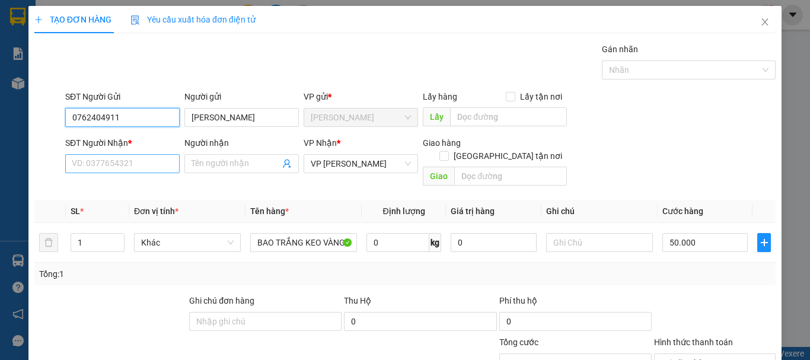
type input "0762404911"
click at [147, 168] on input "SĐT Người Nhận *" at bounding box center [122, 163] width 114 height 19
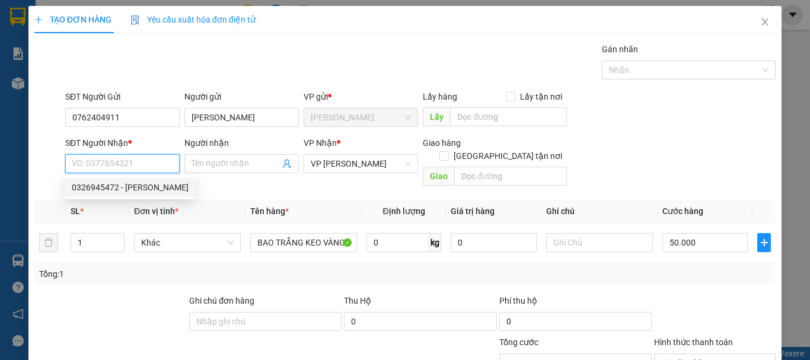
click at [146, 185] on div "0326945472 - [PERSON_NAME]" at bounding box center [130, 187] width 117 height 13
type input "0326945472"
type input "[PERSON_NAME]"
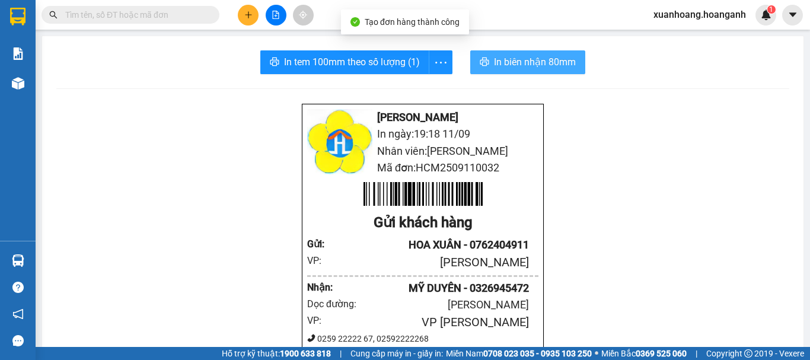
click at [552, 64] on span "In biên nhận 80mm" at bounding box center [535, 62] width 82 height 15
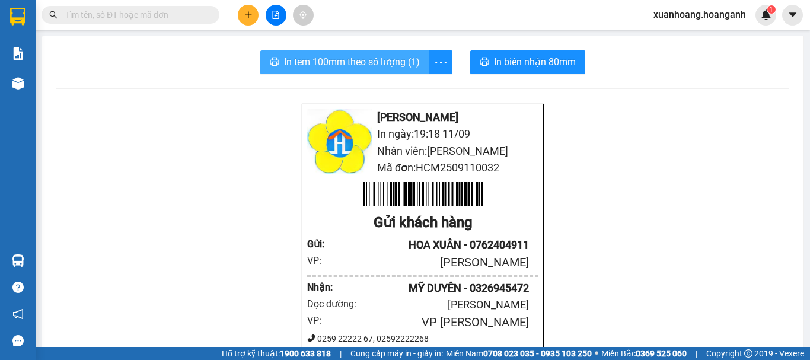
click at [372, 60] on span "In tem 100mm theo số lượng (1)" at bounding box center [352, 62] width 136 height 15
